Goal: Information Seeking & Learning: Understand process/instructions

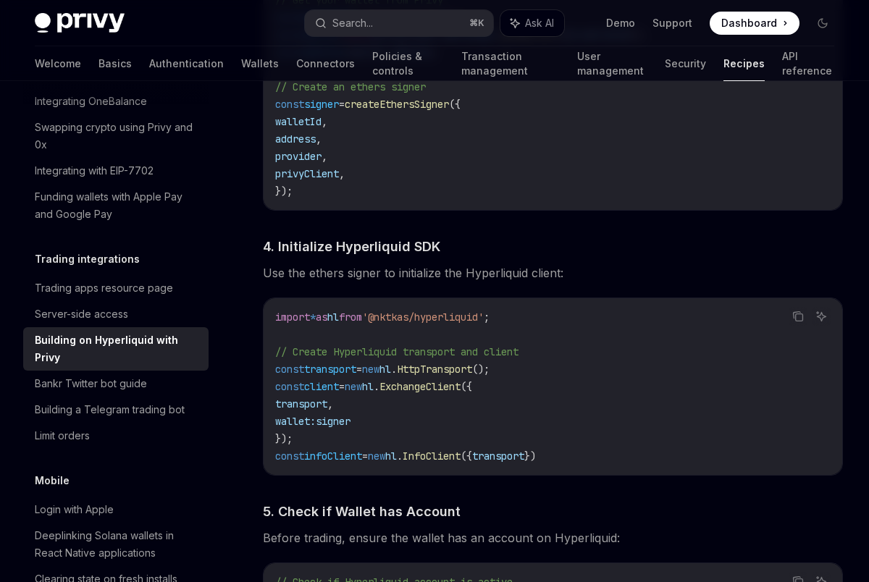
scroll to position [1367, 0]
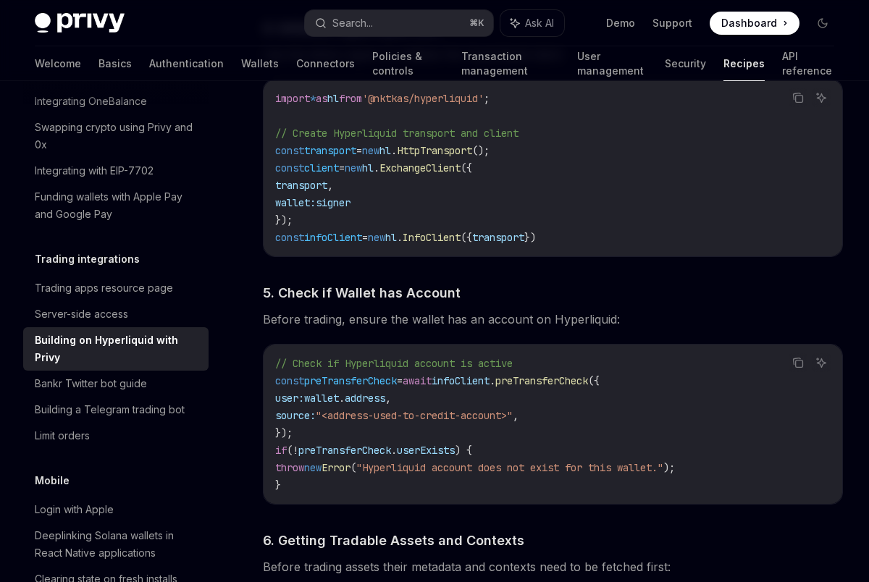
click at [358, 283] on span "5. Check if Wallet has Account" at bounding box center [362, 293] width 198 height 20
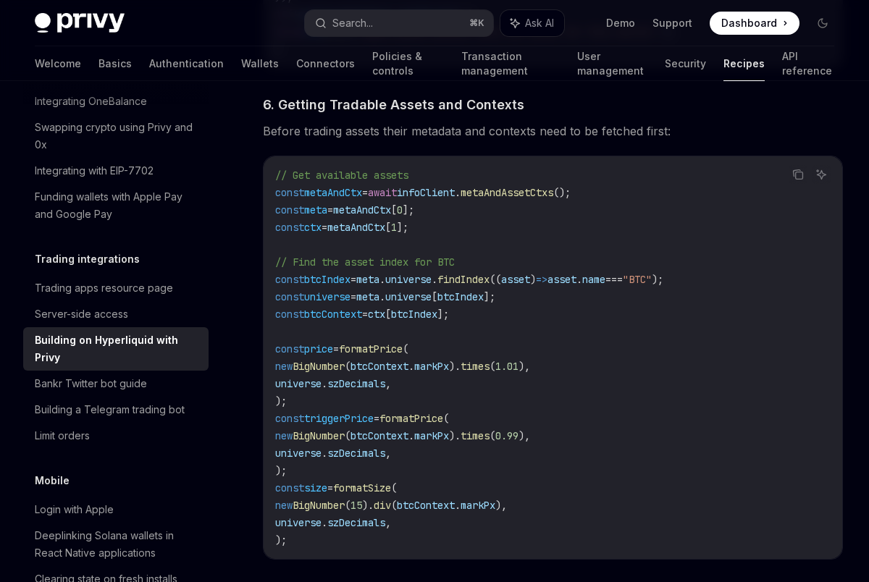
scroll to position [1990, 0]
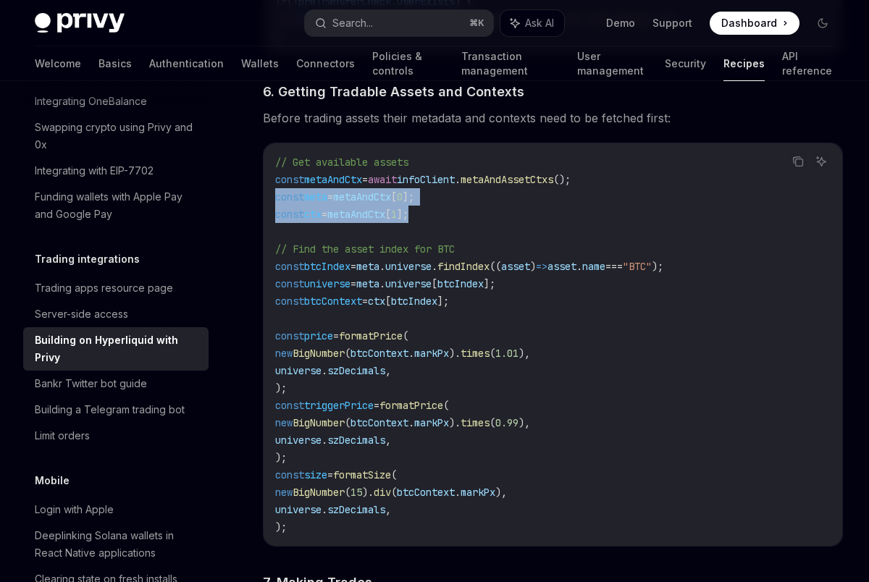
drag, startPoint x: 454, startPoint y: 199, endPoint x: 268, endPoint y: 182, distance: 186.8
click at [268, 182] on div "// Get available assets const metaAndCtx = await infoClient . metaAndAssetCtxs …" at bounding box center [552, 344] width 578 height 402
click at [364, 242] on span "// Find the asset index for BTC" at bounding box center [365, 248] width 180 height 13
click at [651, 260] on span ""BTC"" at bounding box center [637, 266] width 29 height 13
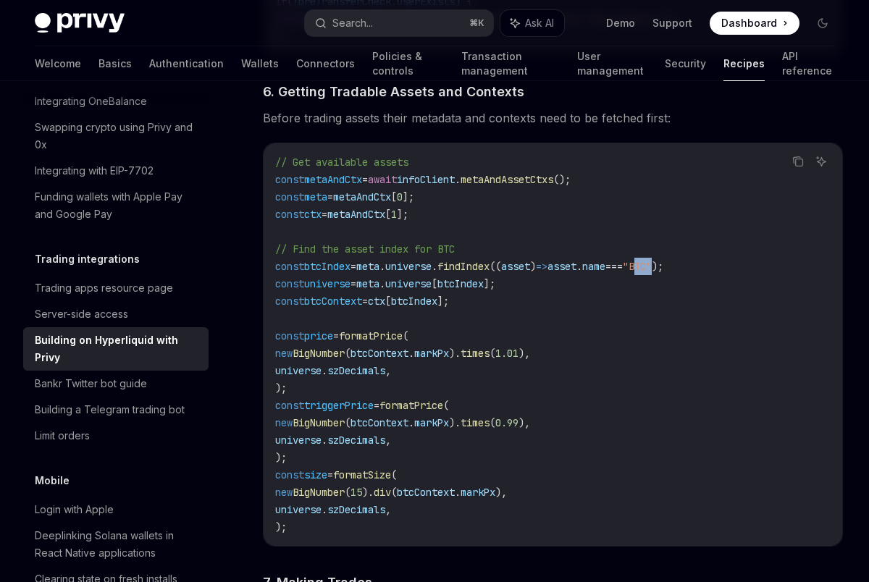
copy span "BTC"
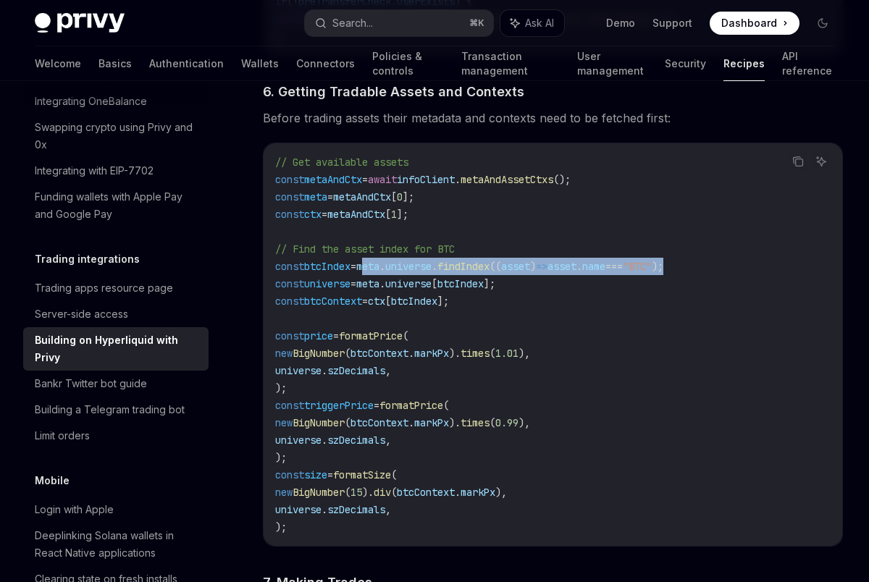
drag, startPoint x: 379, startPoint y: 245, endPoint x: 726, endPoint y: 242, distance: 346.7
click at [726, 242] on code "// Get available assets const metaAndCtx = await infoClient . metaAndAssetCtxs …" at bounding box center [552, 344] width 555 height 382
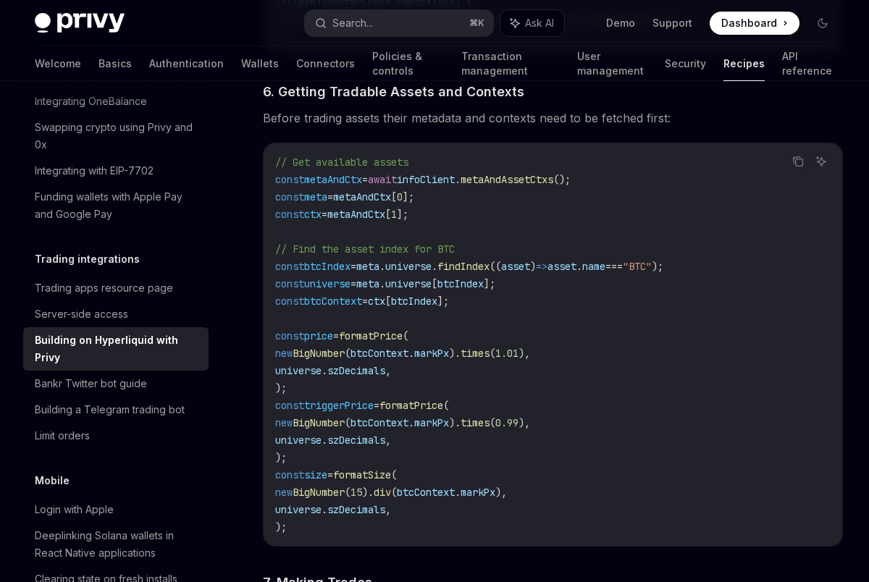
click at [335, 260] on span "btcIndex" at bounding box center [327, 266] width 46 height 13
click at [337, 295] on span "btcContext" at bounding box center [333, 301] width 58 height 13
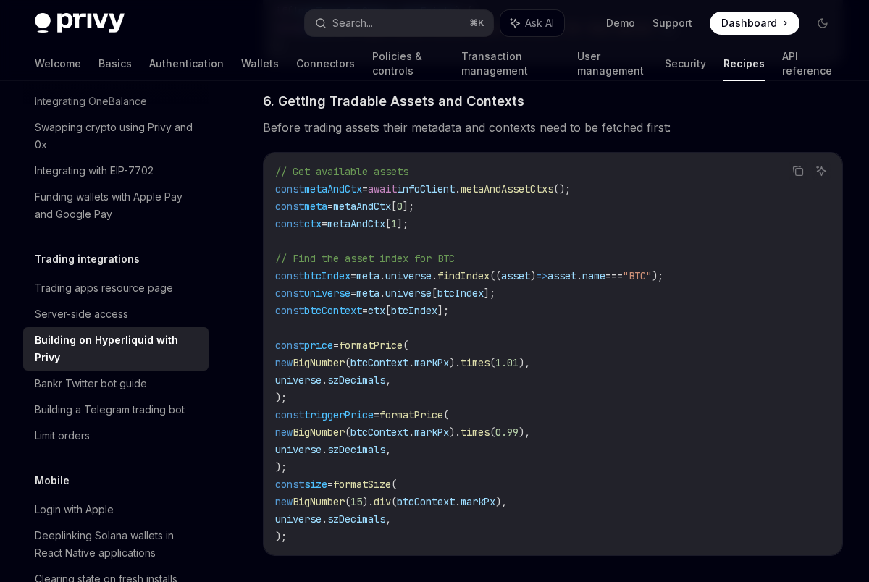
scroll to position [1982, 0]
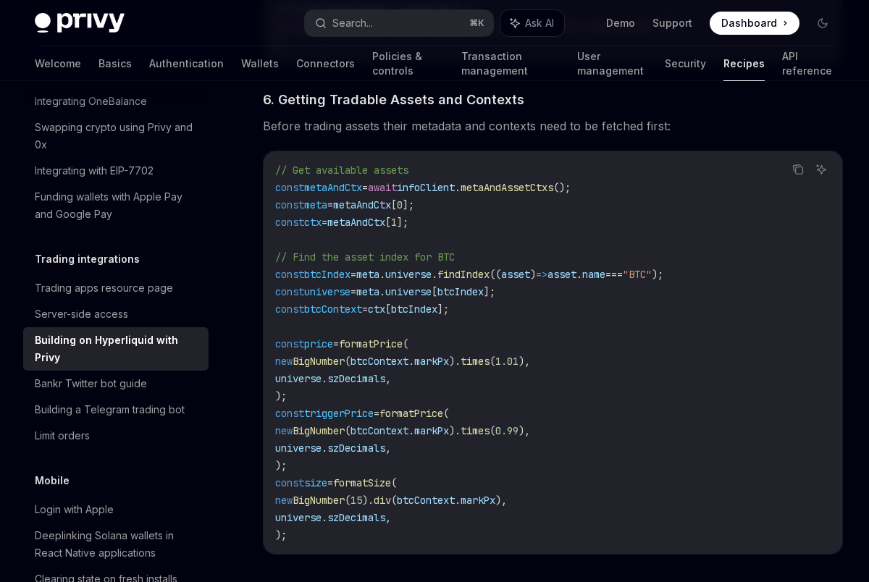
click at [431, 268] on span "universe" at bounding box center [408, 274] width 46 height 13
copy span "universe"
click at [651, 268] on span ""BTC"" at bounding box center [637, 274] width 29 height 13
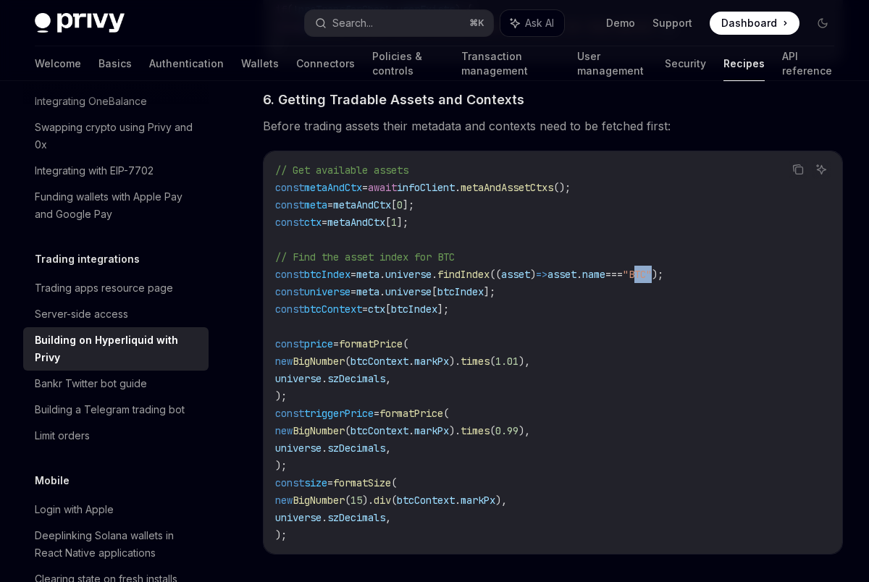
copy span "BTC"
click at [392, 355] on span "btcContext" at bounding box center [379, 361] width 58 height 13
click at [449, 355] on span "markPx" at bounding box center [431, 361] width 35 height 13
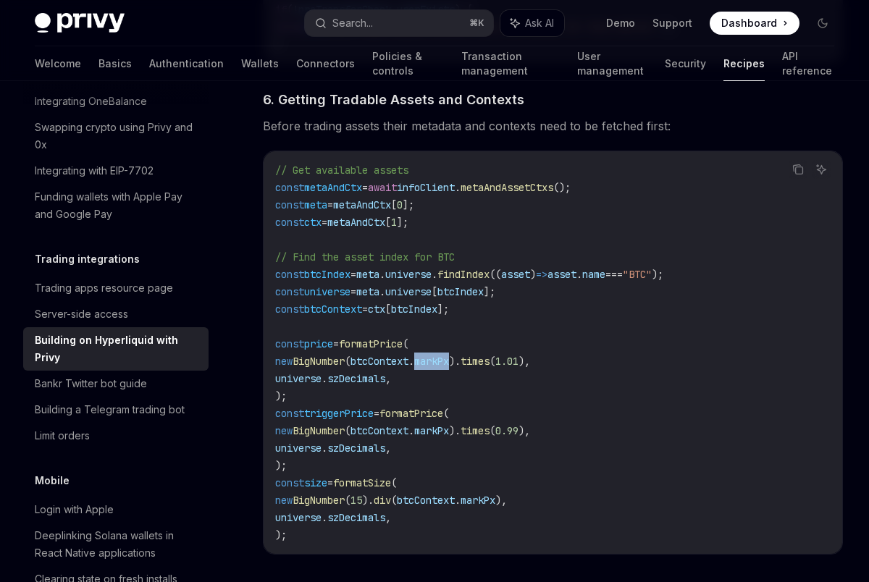
copy span "markPx"
click at [379, 268] on span "meta" at bounding box center [367, 274] width 23 height 13
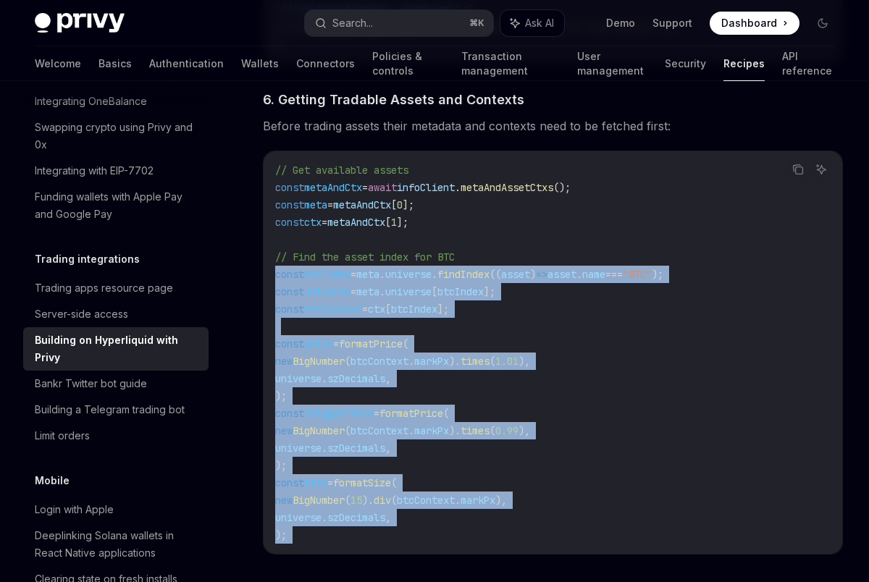
drag, startPoint x: 401, startPoint y: 253, endPoint x: 410, endPoint y: 524, distance: 270.9
click at [410, 524] on div "// Get available assets const metaAndCtx = await infoClient . metaAndAssetCtxs …" at bounding box center [552, 352] width 578 height 402
copy code "const btcIndex = meta . universe . findIndex (( asset ) => asset . name === "BT…"
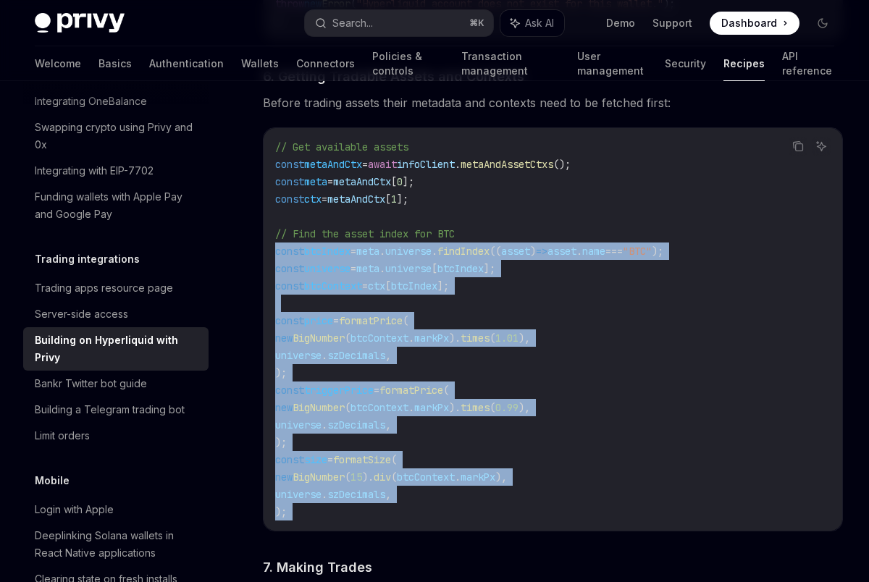
scroll to position [1975, 0]
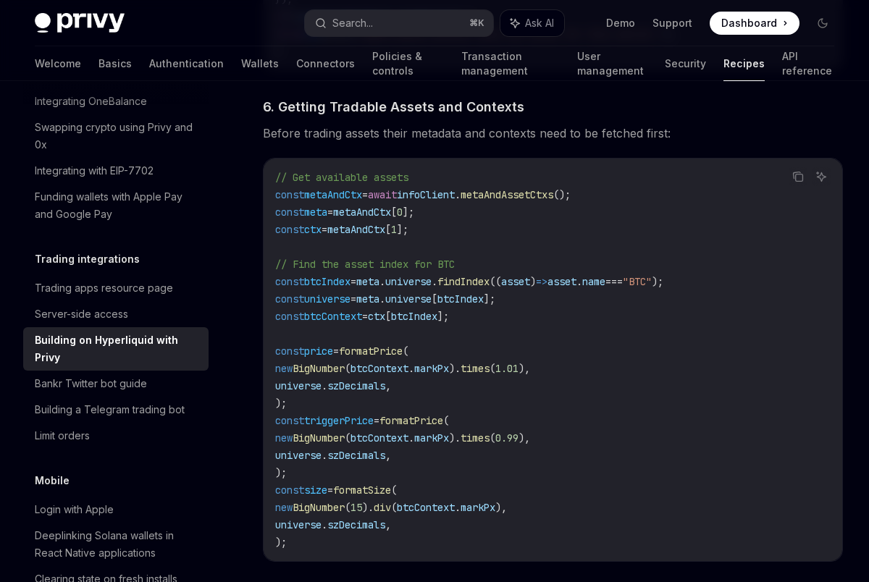
click at [527, 188] on span "metaAndAssetCtxs" at bounding box center [506, 194] width 93 height 13
drag, startPoint x: 445, startPoint y: 206, endPoint x: 269, endPoint y: 190, distance: 177.3
click at [269, 190] on div "// Get available assets const metaAndCtx = await infoClient . metaAndAssetCtxs …" at bounding box center [552, 360] width 578 height 402
copy code "const meta = metaAndCtx [ 0 ]; const ctx = metaAndCtx [ 1 ];"
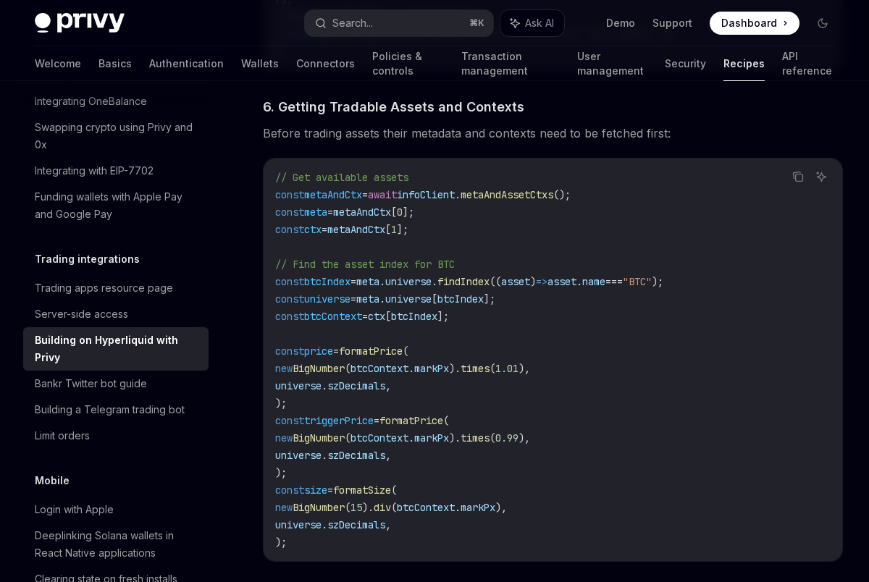
click at [331, 188] on span "metaAndCtx" at bounding box center [333, 194] width 58 height 13
copy span "metaAndCtx"
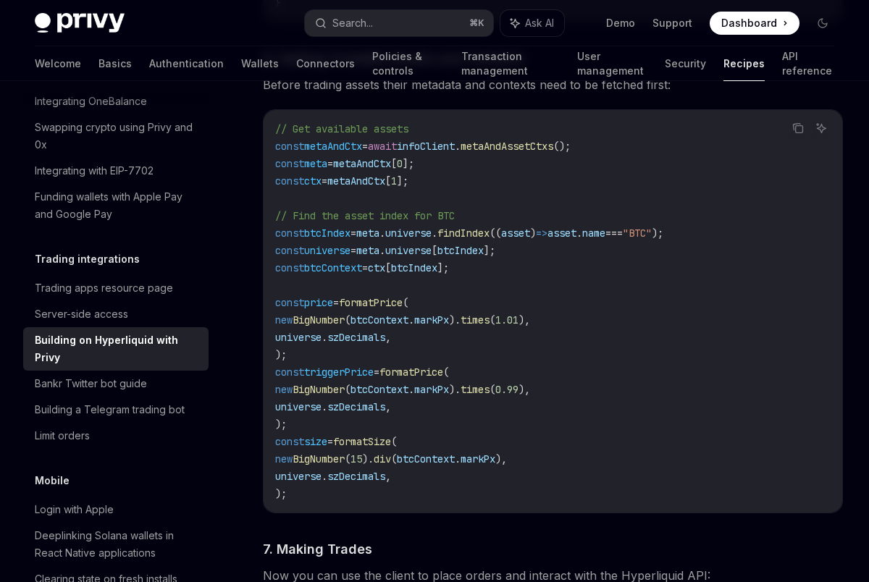
scroll to position [2024, 0]
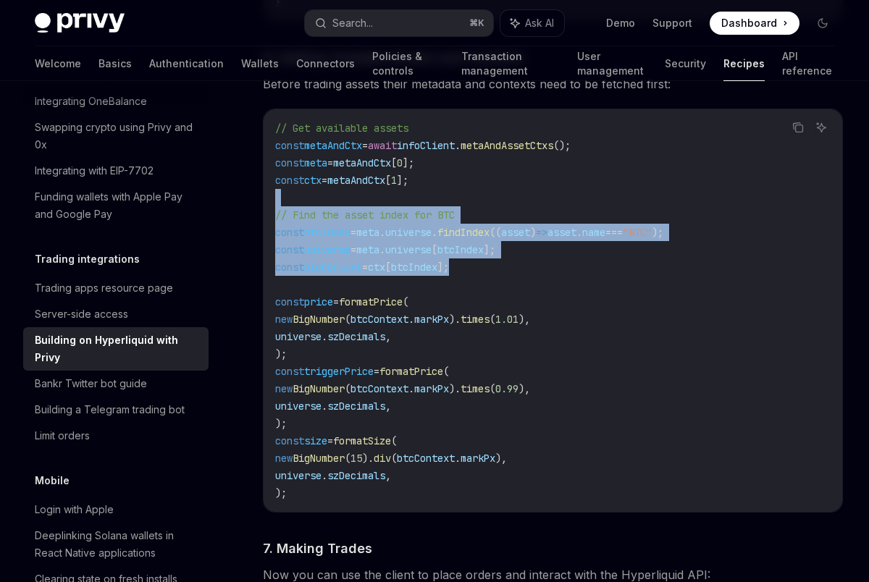
drag, startPoint x: 489, startPoint y: 246, endPoint x: 258, endPoint y: 185, distance: 238.8
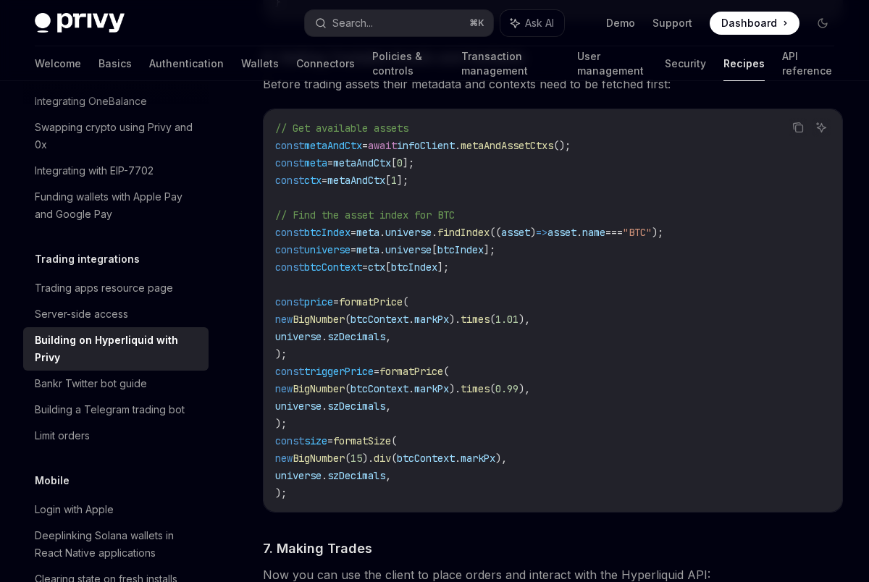
click at [372, 119] on code "// Get available assets const metaAndCtx = await infoClient . metaAndAssetCtxs …" at bounding box center [552, 310] width 555 height 382
copy code "// Get available assets"
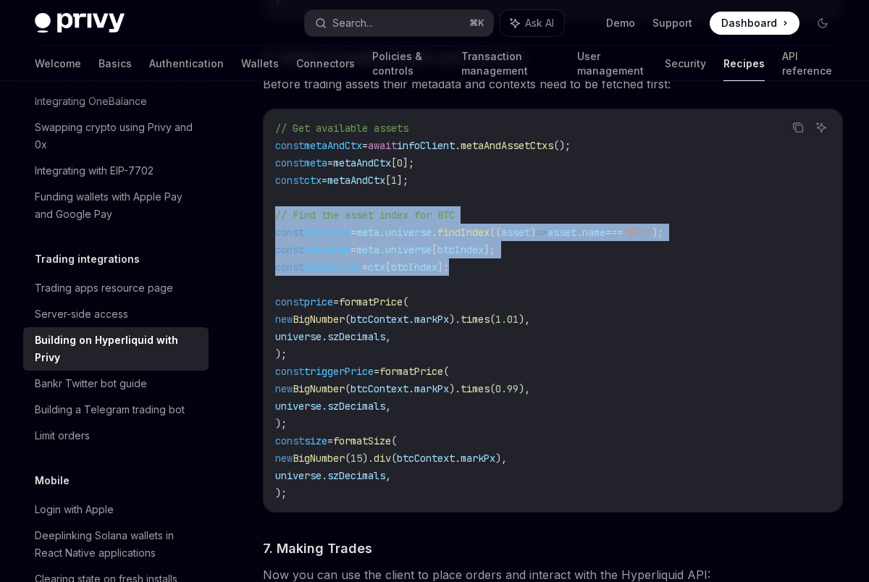
drag, startPoint x: 484, startPoint y: 243, endPoint x: 263, endPoint y: 197, distance: 225.6
click at [263, 197] on div "Copy Ask AI // Get available assets const metaAndCtx = await infoClient . metaA…" at bounding box center [553, 311] width 580 height 404
copy code "// Find the asset index for BTC const btcIndex = meta . universe . findIndex ((…"
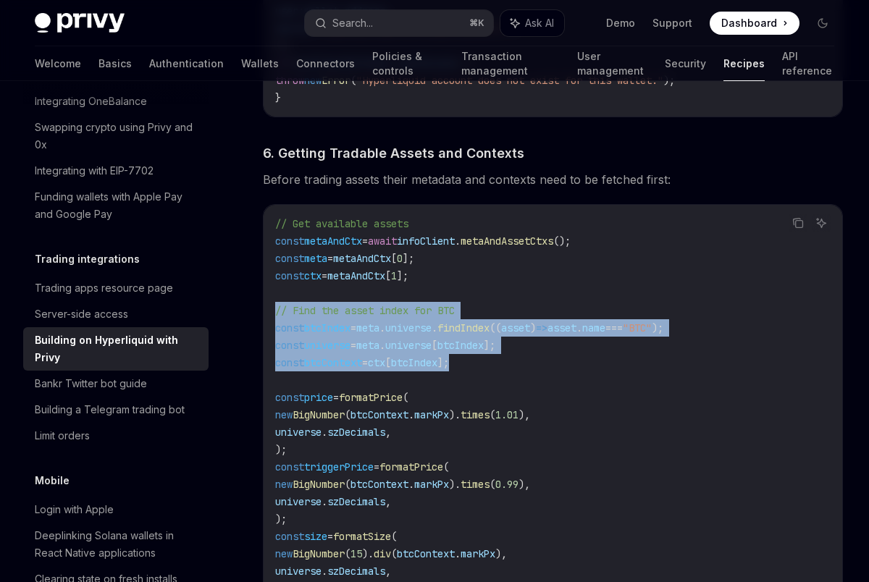
scroll to position [1947, 0]
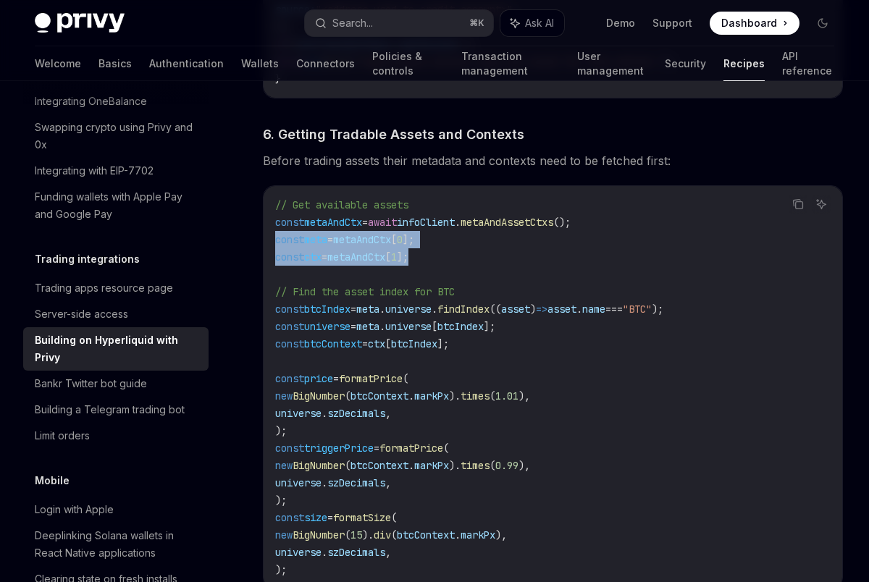
drag, startPoint x: 447, startPoint y: 237, endPoint x: 250, endPoint y: 221, distance: 198.2
copy code "const meta = metaAndCtx [ 0 ]; const ctx = metaAndCtx [ 1 ];"
click at [423, 320] on span "universe" at bounding box center [408, 326] width 46 height 13
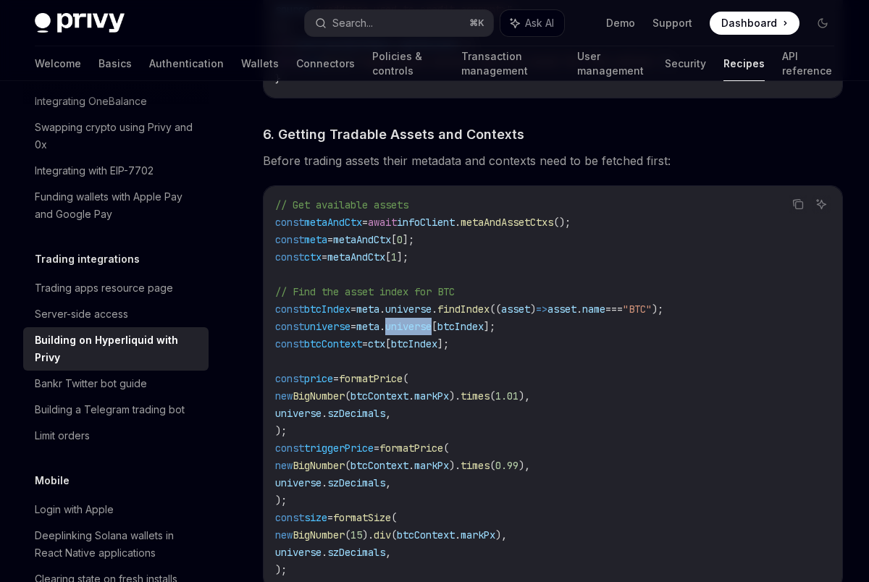
click at [423, 320] on span "universe" at bounding box center [408, 326] width 46 height 13
click at [436, 337] on span "btcIndex" at bounding box center [414, 343] width 46 height 13
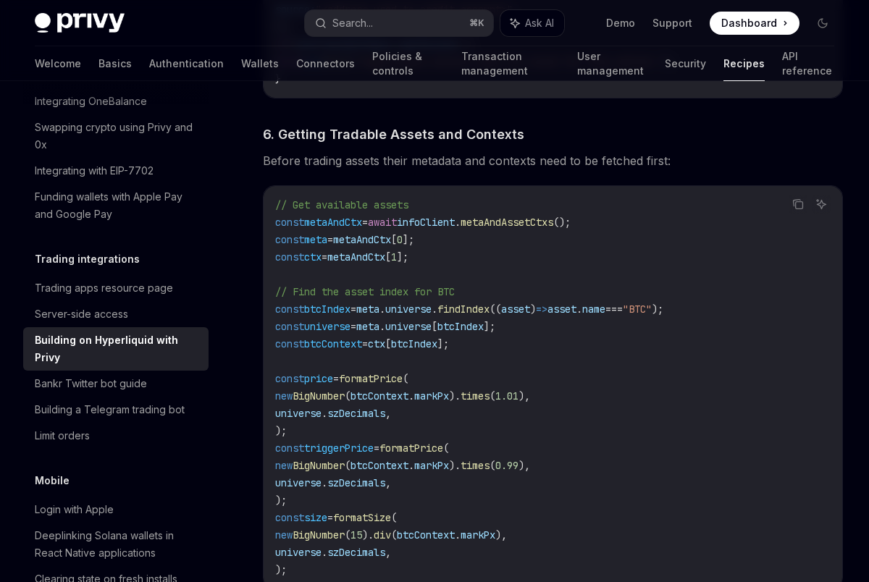
click at [427, 320] on span "universe" at bounding box center [408, 326] width 46 height 13
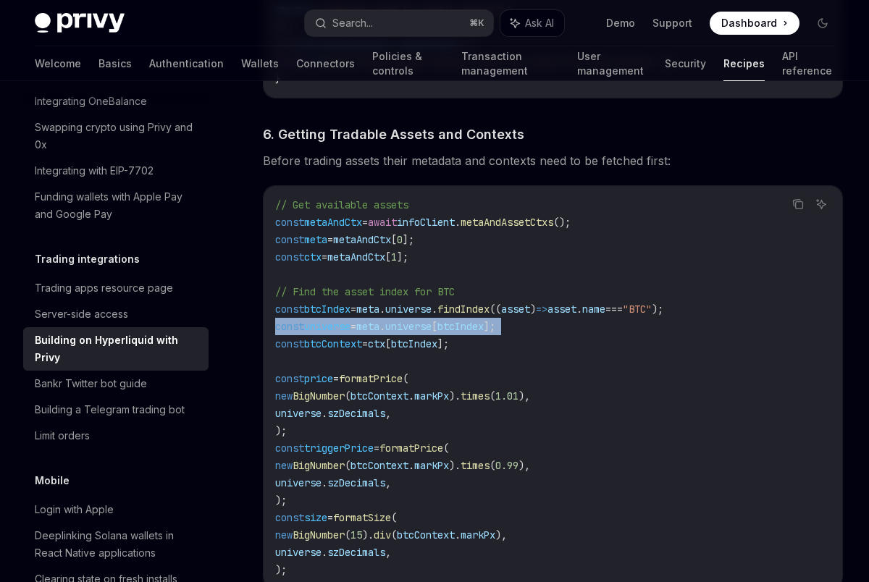
click at [427, 320] on span "universe" at bounding box center [408, 326] width 46 height 13
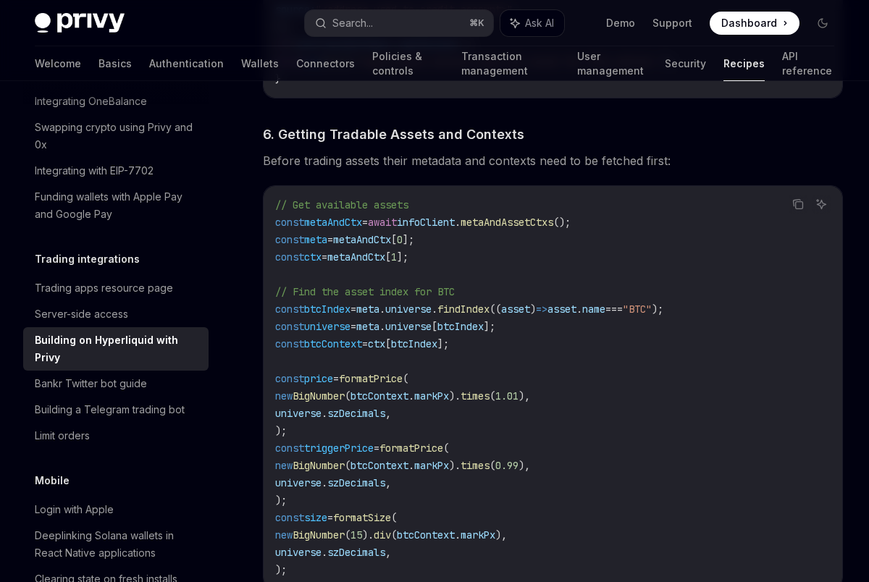
click at [437, 337] on span "btcIndex" at bounding box center [414, 343] width 46 height 13
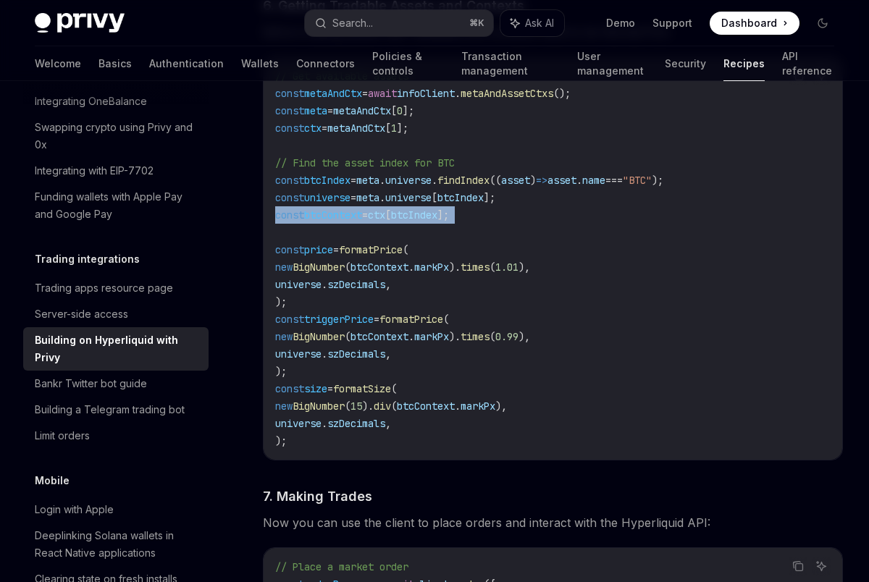
scroll to position [2077, 0]
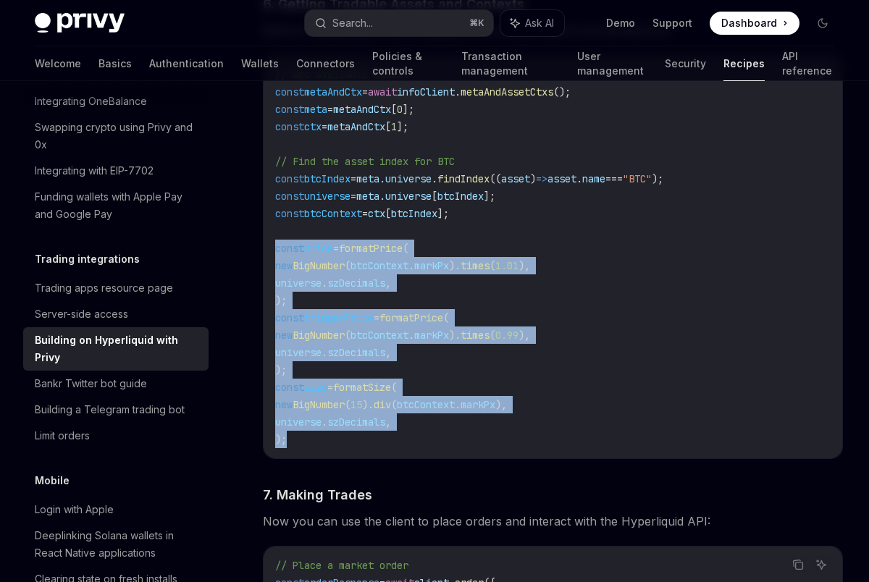
drag, startPoint x: 303, startPoint y: 417, endPoint x: 262, endPoint y: 226, distance: 195.5
click at [263, 226] on div "Copy Ask AI // Get available assets const metaAndCtx = await infoClient . metaA…" at bounding box center [553, 257] width 580 height 404
click at [394, 242] on span "formatPrice" at bounding box center [371, 248] width 64 height 13
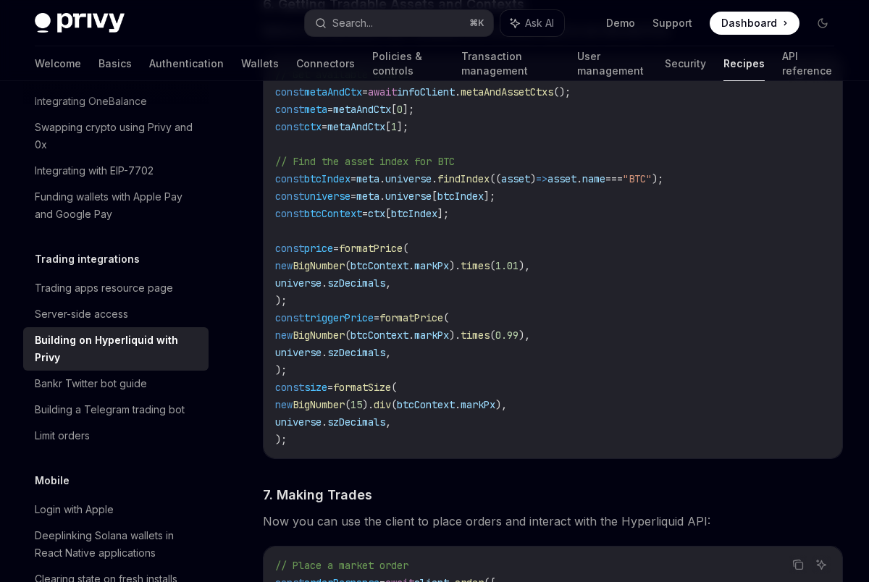
click at [394, 242] on span "formatPrice" at bounding box center [371, 248] width 64 height 13
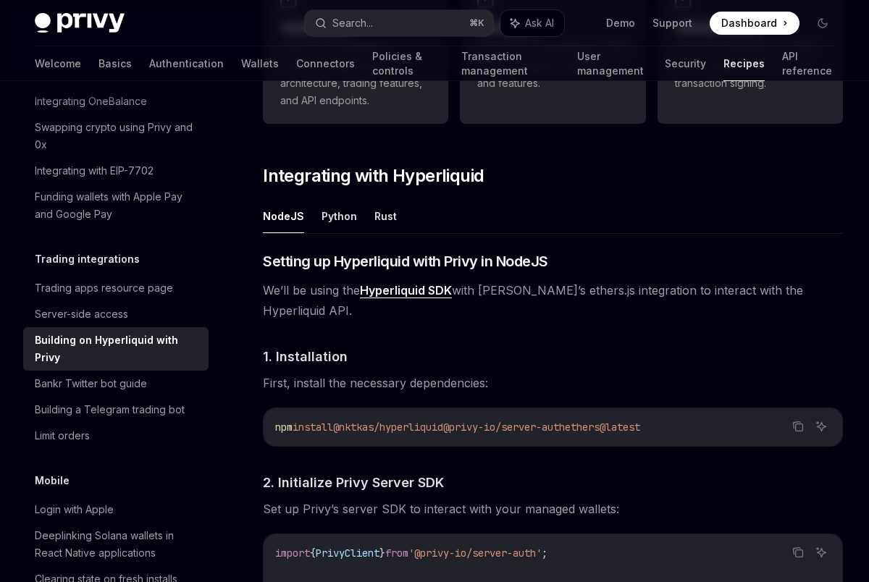
scroll to position [414, 0]
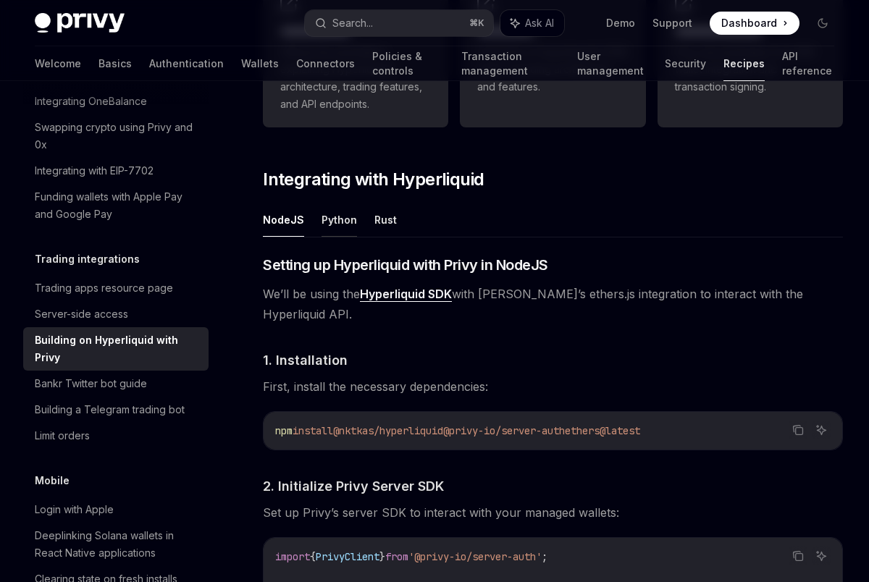
click at [329, 221] on button "Python" at bounding box center [338, 220] width 35 height 34
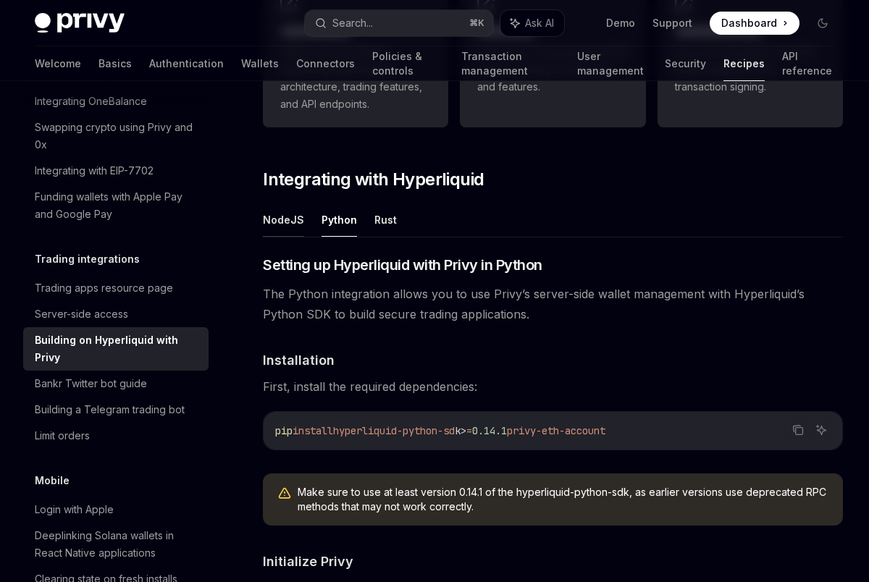
click at [290, 221] on button "NodeJS" at bounding box center [283, 220] width 41 height 34
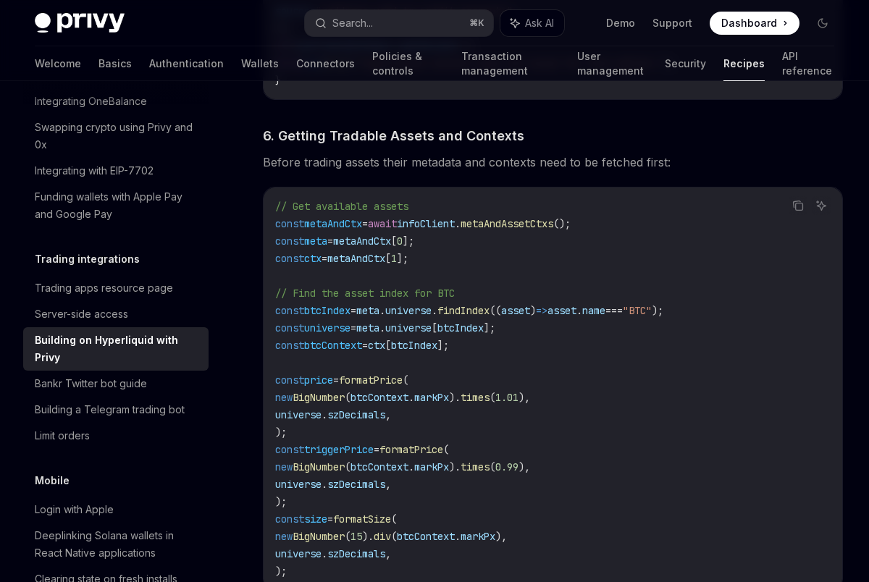
scroll to position [1959, 0]
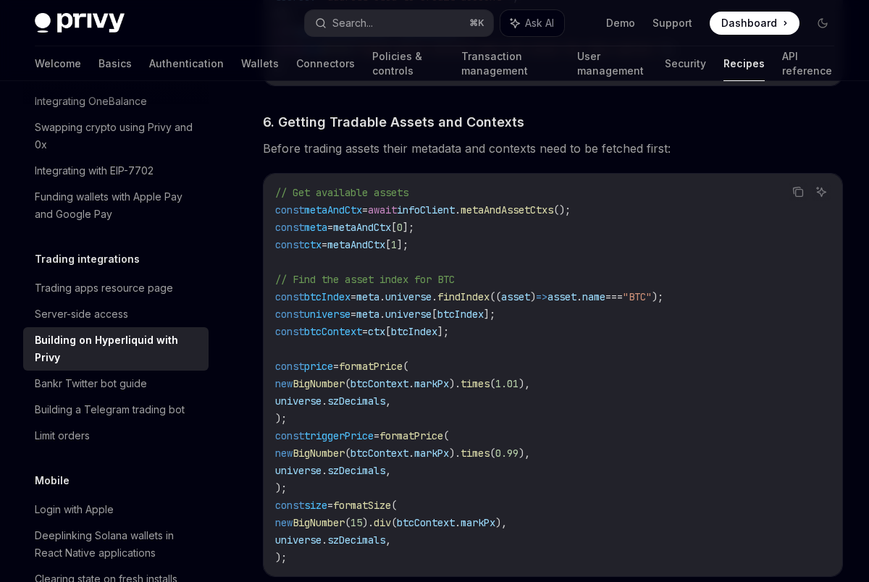
click at [390, 360] on span "formatPrice" at bounding box center [371, 366] width 64 height 13
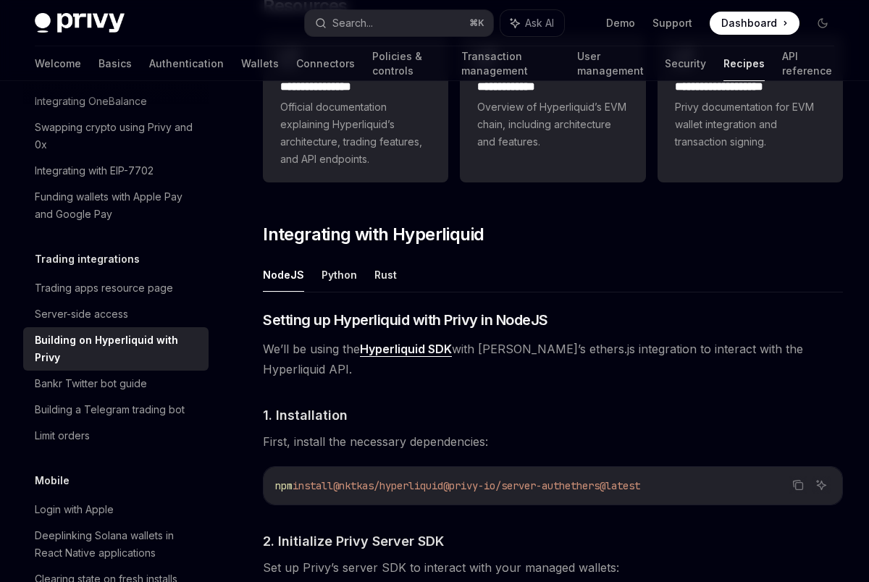
scroll to position [353, 0]
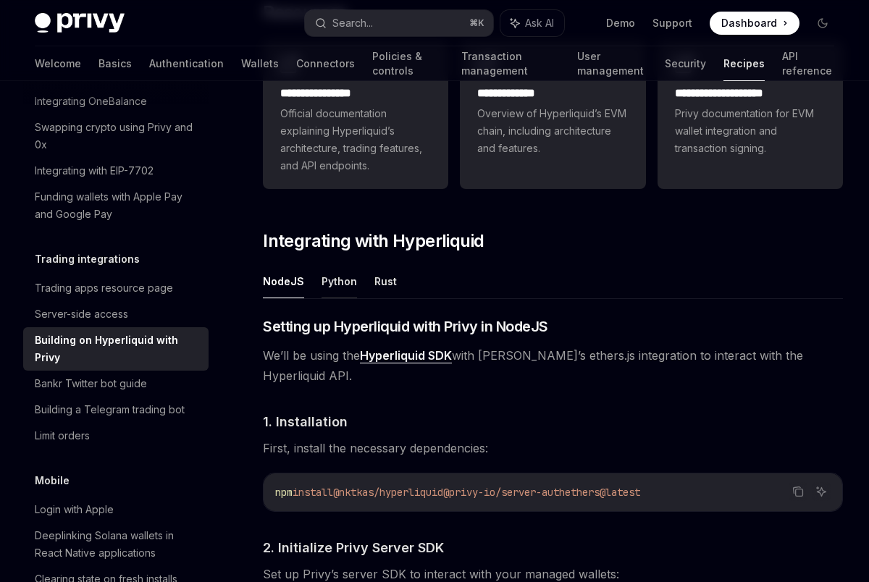
click at [342, 287] on button "Python" at bounding box center [338, 281] width 35 height 34
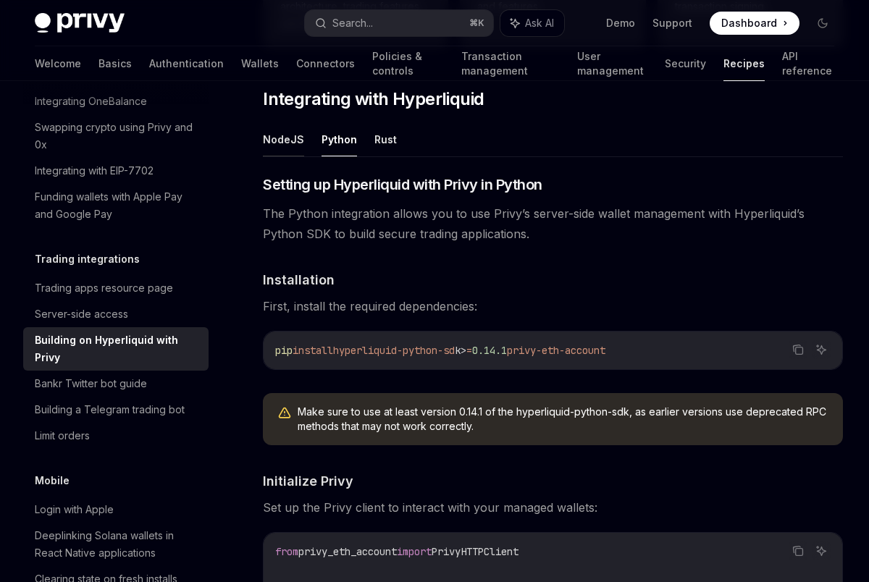
click at [284, 140] on button "NodeJS" at bounding box center [283, 139] width 41 height 34
type textarea "*"
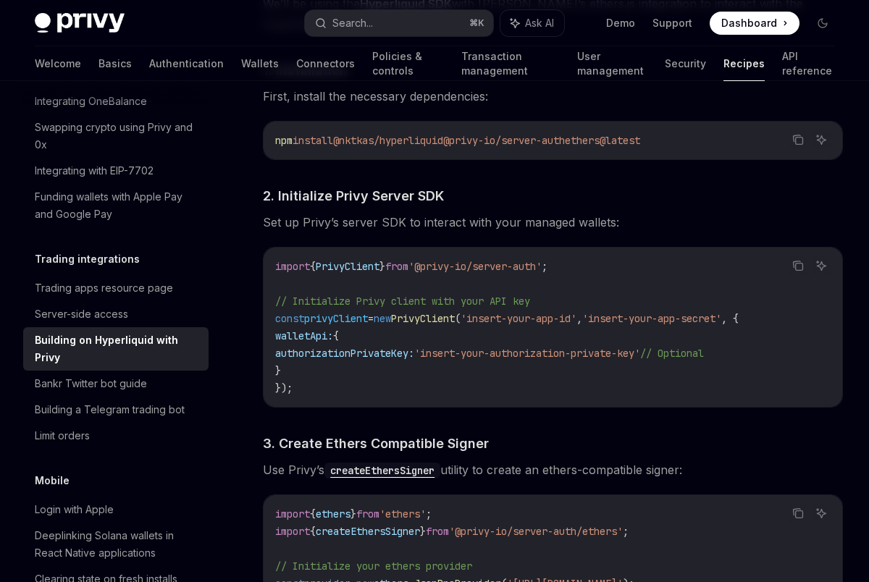
scroll to position [723, 0]
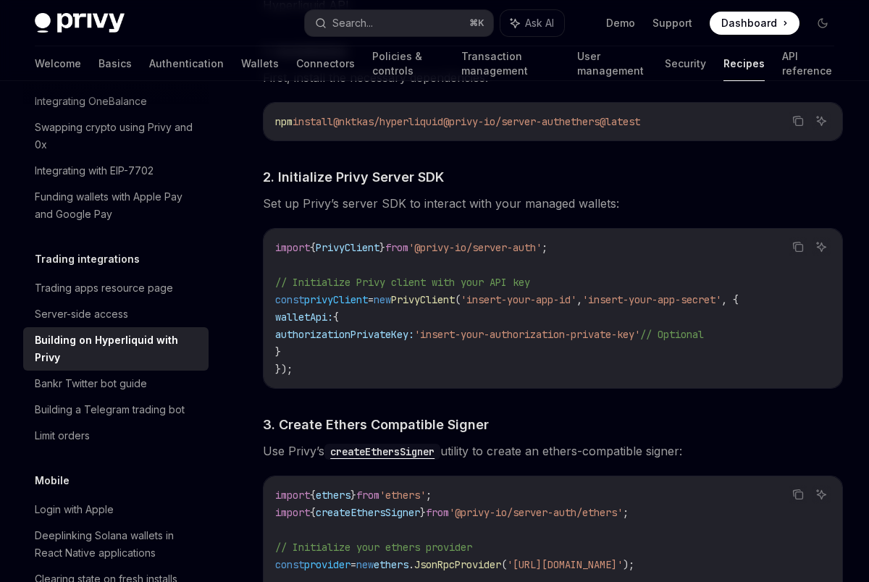
click at [327, 115] on span "install" at bounding box center [312, 121] width 41 height 13
click at [355, 115] on span "@nktkas/hyperliquid" at bounding box center [388, 121] width 110 height 13
drag, startPoint x: 355, startPoint y: 101, endPoint x: 409, endPoint y: 101, distance: 54.3
click at [409, 115] on span "@nktkas/hyperliquid" at bounding box center [388, 121] width 110 height 13
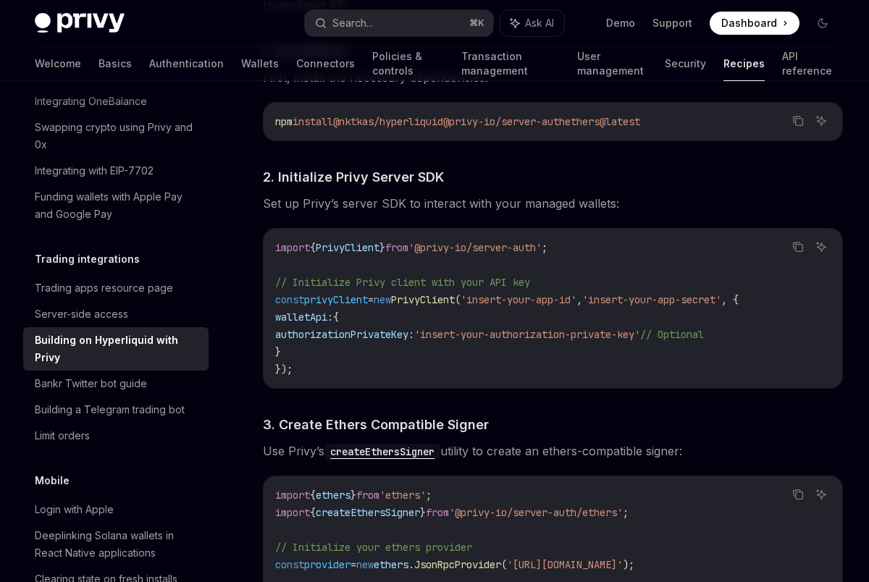
click at [497, 115] on span "@privy-io/server-auth" at bounding box center [504, 121] width 122 height 13
drag, startPoint x: 497, startPoint y: 104, endPoint x: 577, endPoint y: 104, distance: 79.6
click at [565, 115] on span "@privy-io/server-auth" at bounding box center [504, 121] width 122 height 13
click at [541, 241] on span "'@privy-io/server-auth'" at bounding box center [474, 247] width 133 height 13
drag, startPoint x: 573, startPoint y: 227, endPoint x: 467, endPoint y: 227, distance: 106.4
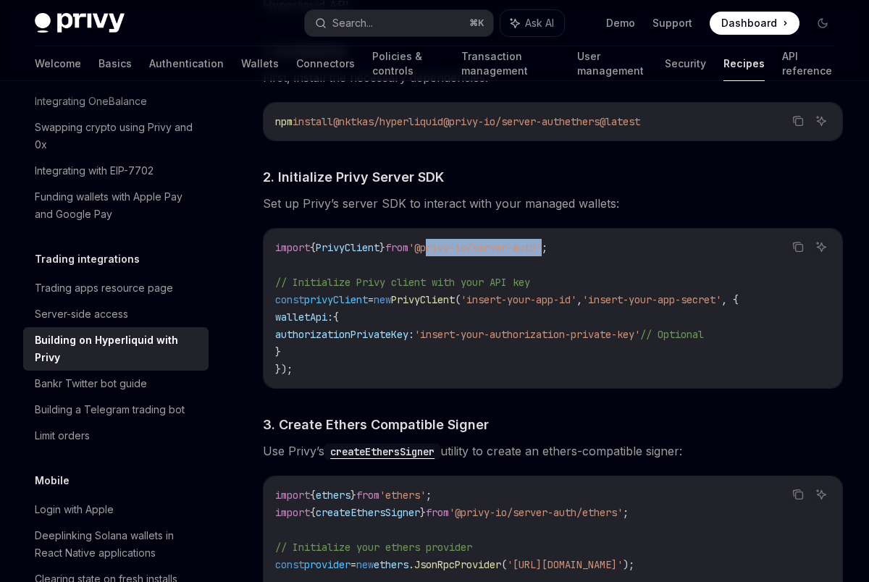
click at [467, 241] on span "'@privy-io/server-auth'" at bounding box center [474, 247] width 133 height 13
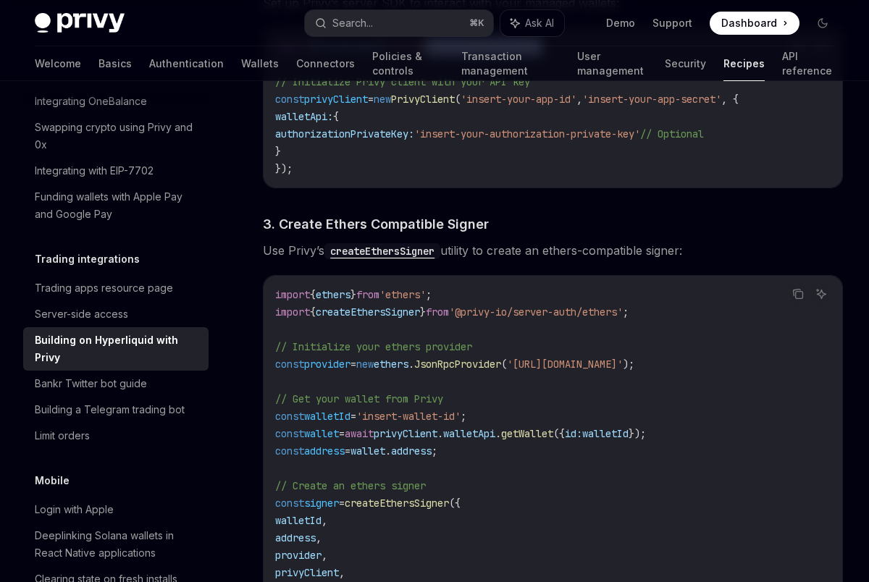
scroll to position [924, 0]
click at [426, 287] on span "'ethers'" at bounding box center [402, 293] width 46 height 13
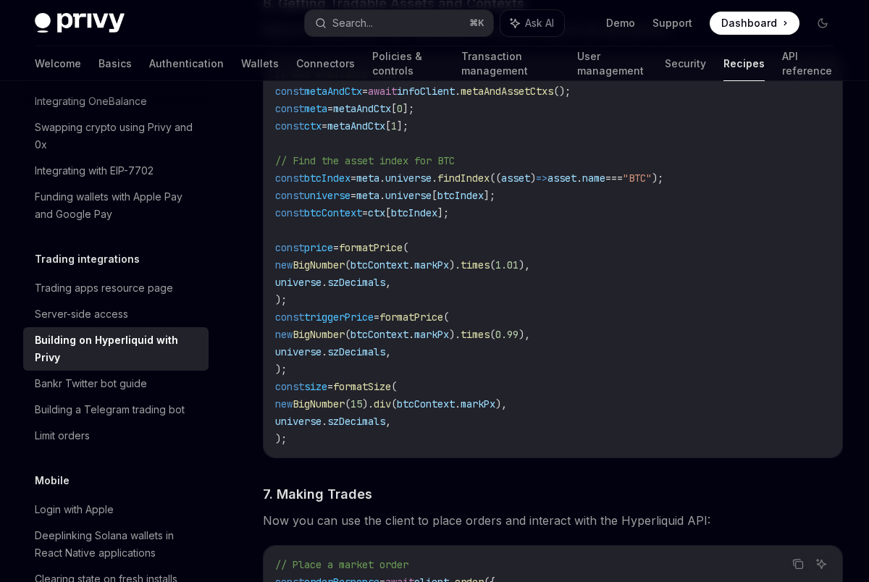
scroll to position [2079, 0]
click at [449, 258] on span "markPx" at bounding box center [431, 264] width 35 height 13
